Goal: Transaction & Acquisition: Book appointment/travel/reservation

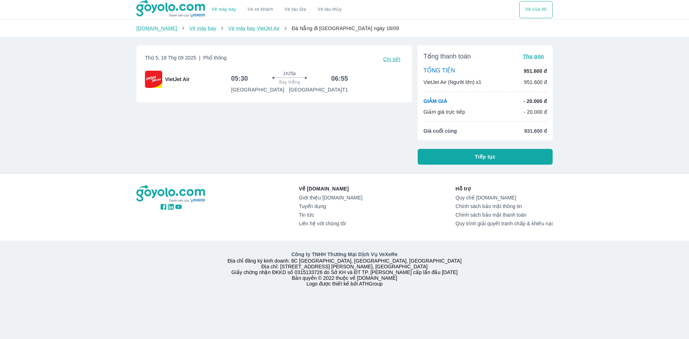
click at [440, 158] on button "Tiếp tục" at bounding box center [485, 157] width 135 height 16
click at [431, 157] on div "Vé máy bay Vé xe khách Vé tàu lửa Vé tàu thủy Vé của tôi [DOMAIN_NAME] Vé máy b…" at bounding box center [344, 169] width 689 height 339
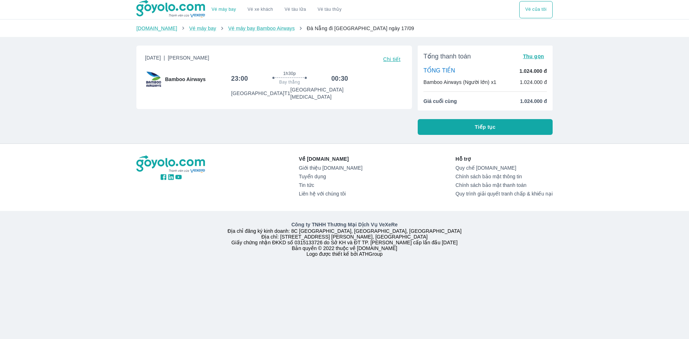
click at [427, 129] on button "Tiếp tục" at bounding box center [485, 127] width 135 height 16
